Goal: Transaction & Acquisition: Obtain resource

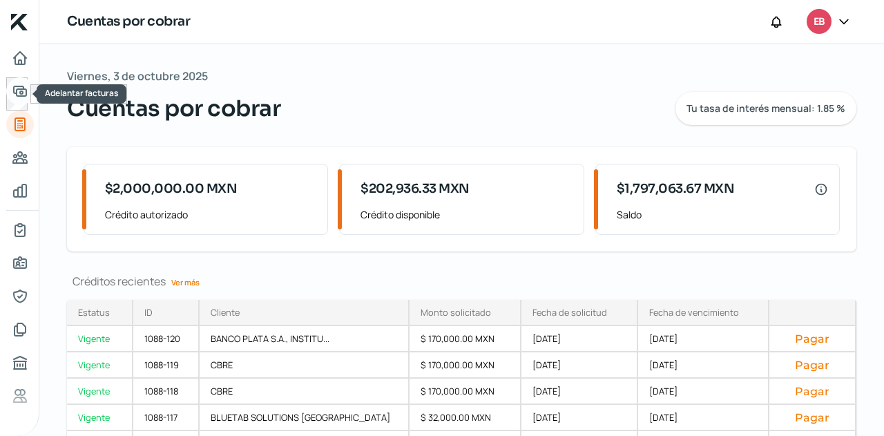
click at [23, 85] on icon "Adelantar facturas" at bounding box center [20, 91] width 17 height 17
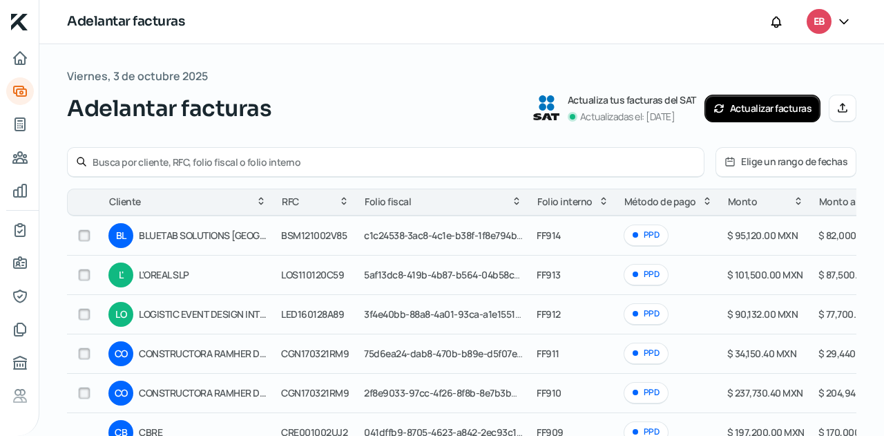
click at [88, 276] on input "checkbox" at bounding box center [84, 275] width 12 height 12
checkbox input "true"
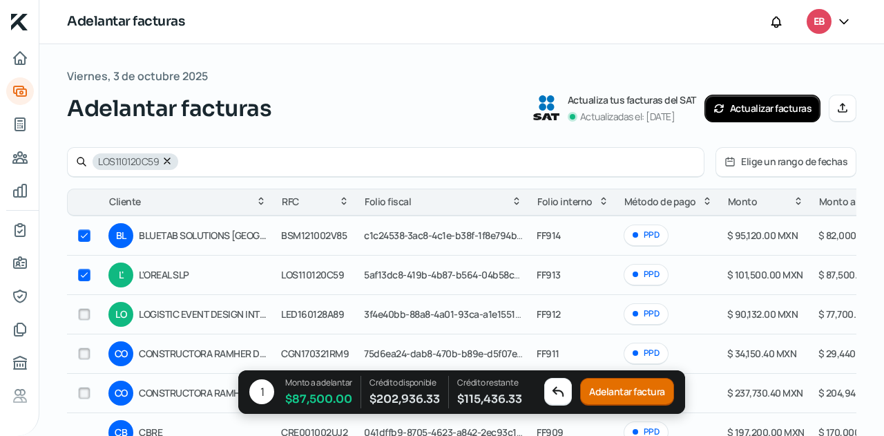
checkbox input "true"
click at [624, 388] on button "Adelantar factura" at bounding box center [627, 393] width 94 height 28
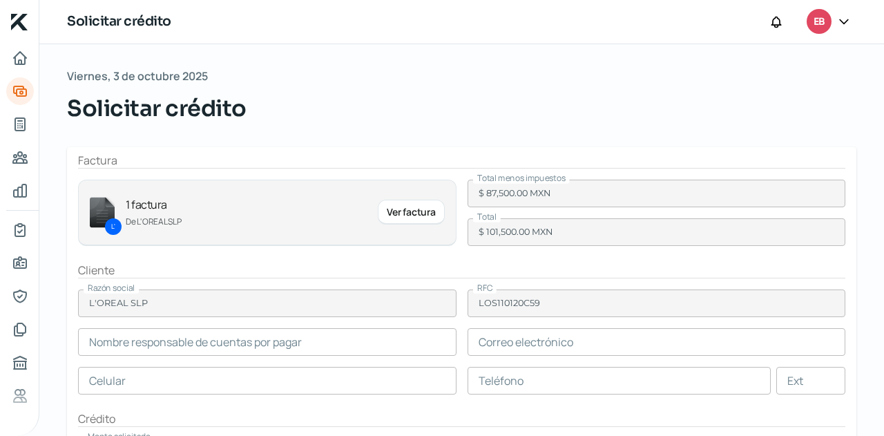
type input "[PERSON_NAME]"
type input "[PERSON_NAME][EMAIL_ADDRESS][PERSON_NAME][DOMAIN_NAME]"
type input "44 - 4301 - 7211"
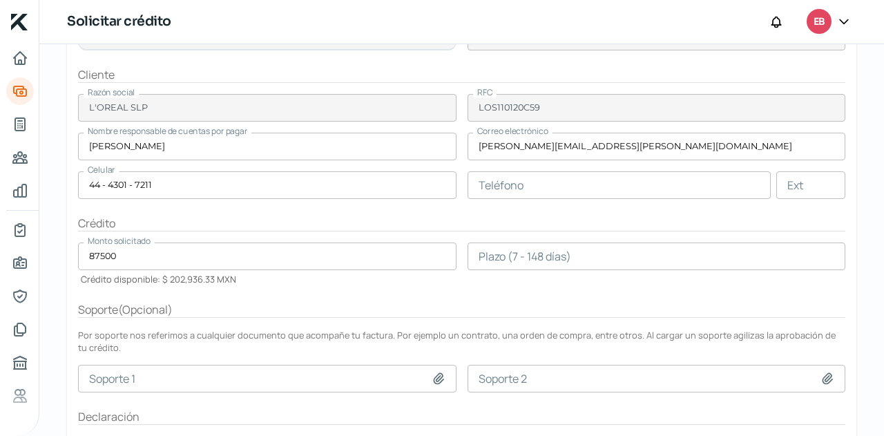
scroll to position [207, 0]
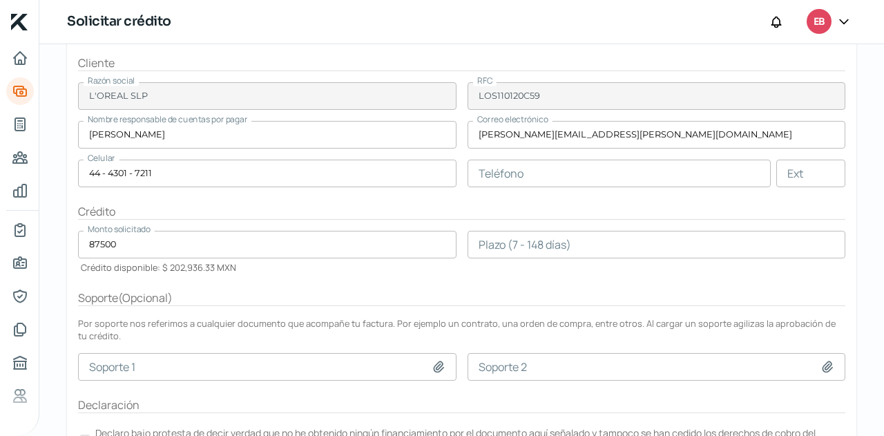
click at [508, 242] on input "number" at bounding box center [657, 245] width 379 height 28
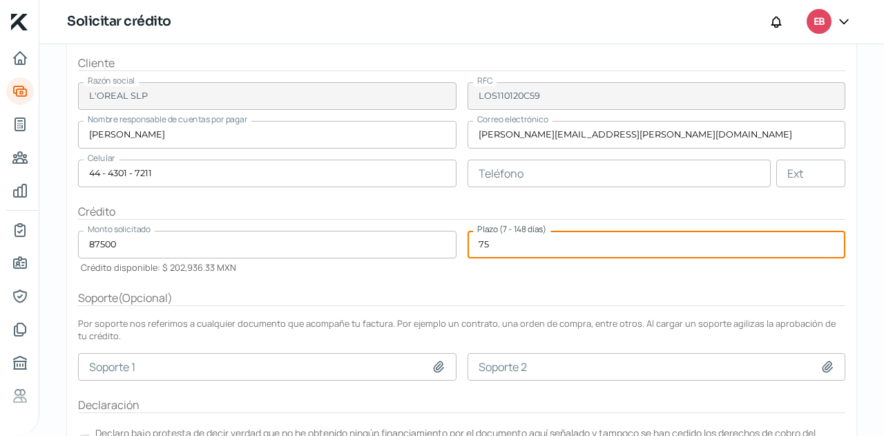
type input "75"
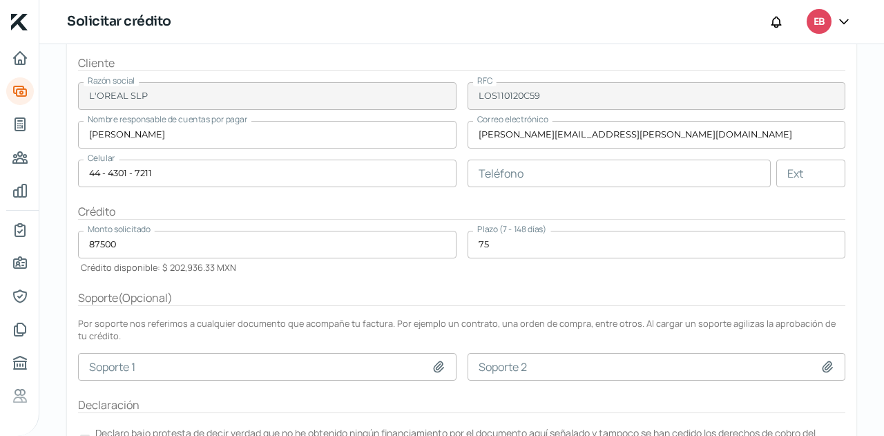
click at [519, 280] on form "Factura L' 1 factura De L'OREAL SLP Ver factura Total menos impuestos $ 87,500.…" at bounding box center [462, 212] width 790 height 544
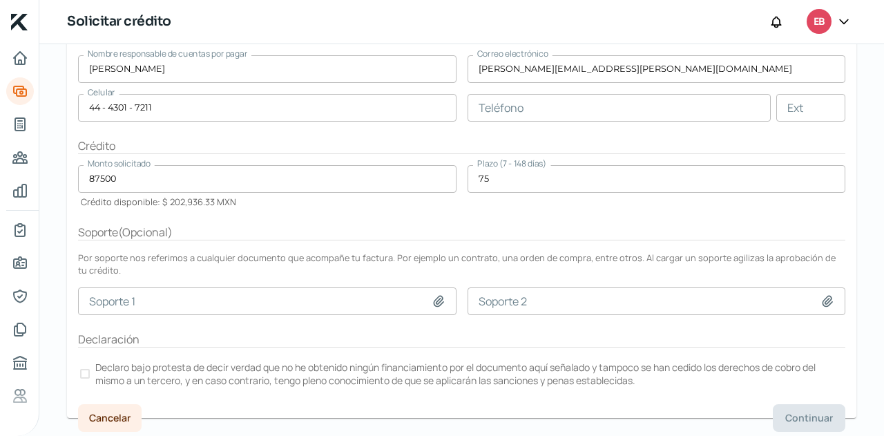
click at [85, 374] on div at bounding box center [85, 374] width 10 height 10
click at [796, 419] on span "Continuar" at bounding box center [809, 418] width 48 height 10
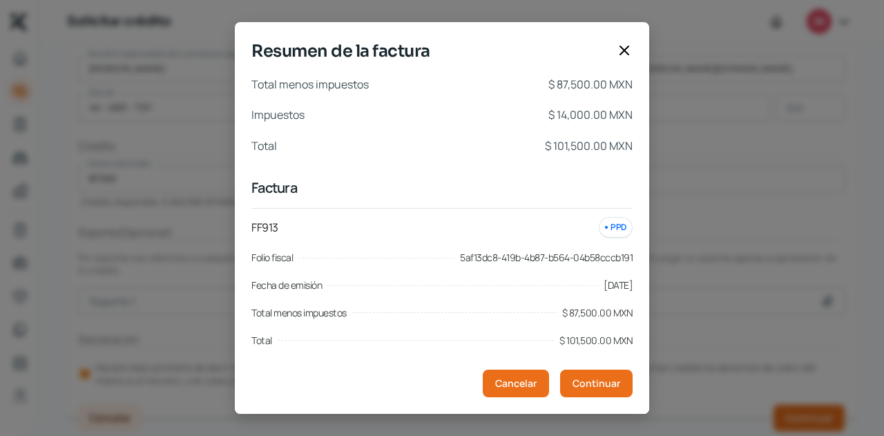
scroll to position [8, 0]
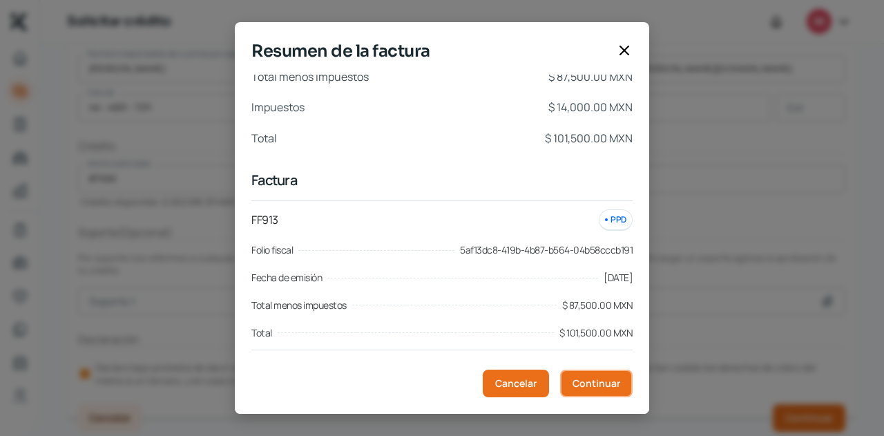
click at [587, 379] on span "Continuar" at bounding box center [597, 384] width 48 height 10
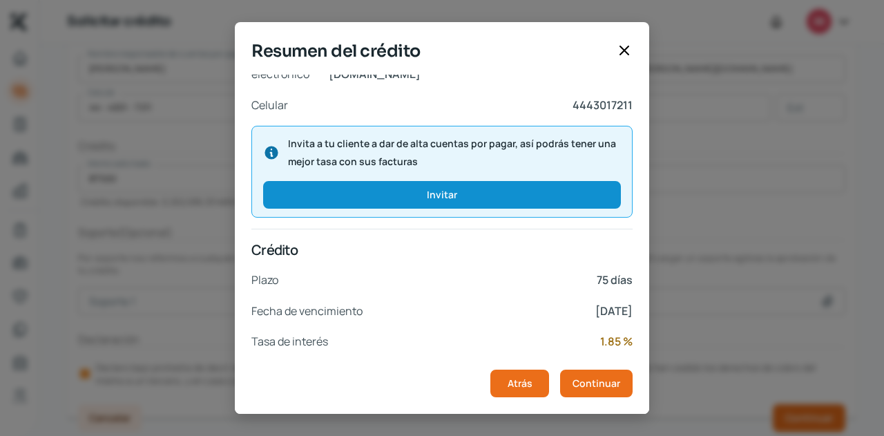
scroll to position [301, 0]
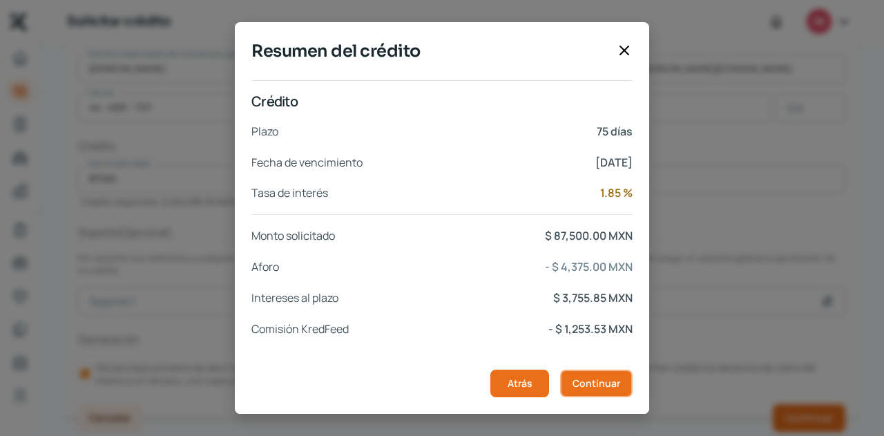
click at [579, 383] on span "Continuar" at bounding box center [597, 384] width 48 height 10
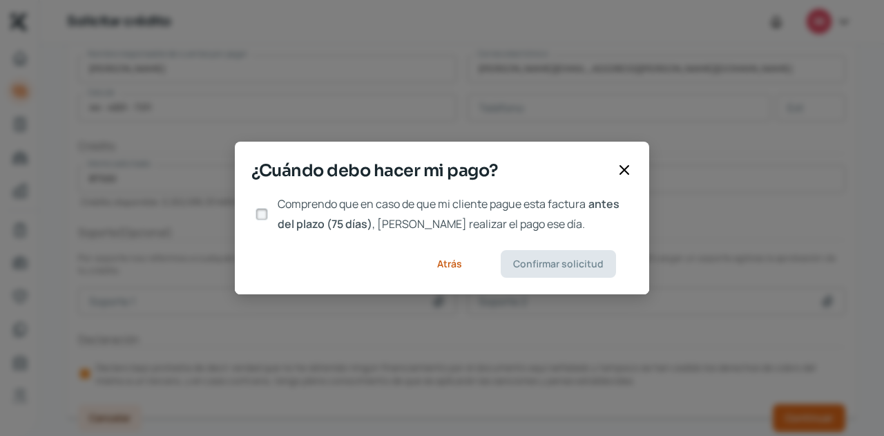
click at [261, 218] on input "Comprendo que en caso de que mi cliente pague esta factura antes del plazo (75 …" at bounding box center [262, 214] width 12 height 12
checkbox input "true"
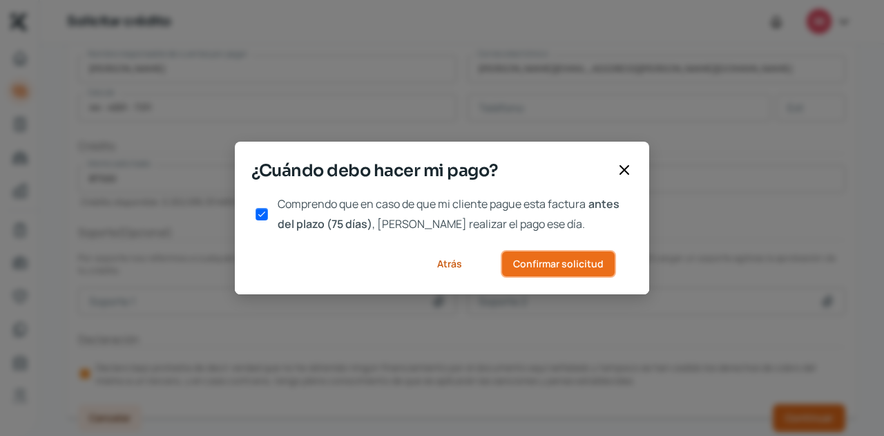
click at [558, 259] on span "Confirmar solicitud" at bounding box center [558, 264] width 90 height 10
